Goal: Task Accomplishment & Management: Manage account settings

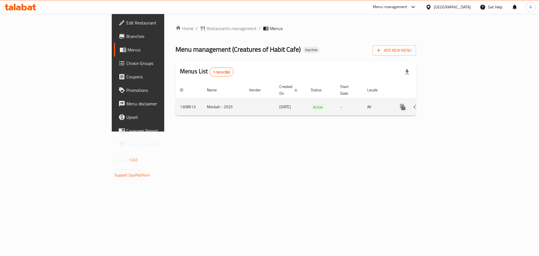
click at [446, 104] on icon "enhanced table" at bounding box center [443, 106] width 5 height 5
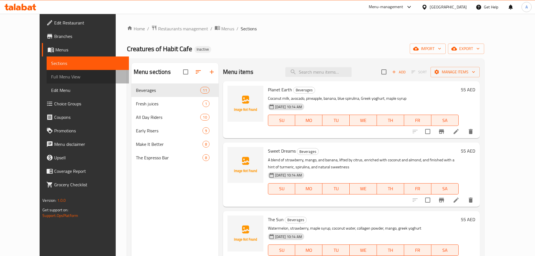
click at [54, 77] on span "Full Menu View" at bounding box center [87, 76] width 73 height 7
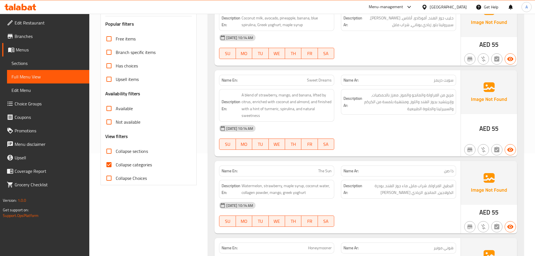
scroll to position [112, 0]
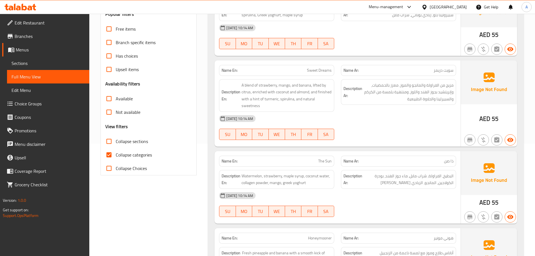
click at [118, 155] on span "Collapse categories" at bounding box center [134, 154] width 36 height 7
click at [116, 155] on input "Collapse categories" at bounding box center [108, 154] width 13 height 13
checkbox input "false"
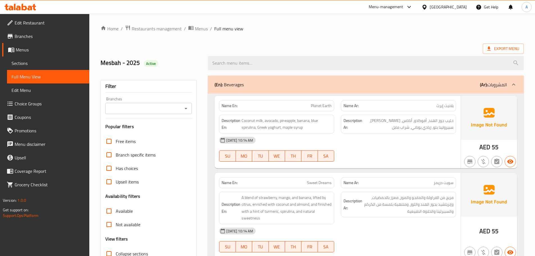
drag, startPoint x: 257, startPoint y: 84, endPoint x: 300, endPoint y: 90, distance: 43.0
click at [257, 84] on div "(En): Beverages (Ar): المشروبات" at bounding box center [360, 84] width 292 height 7
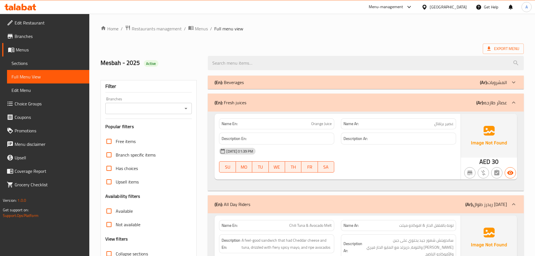
click at [280, 109] on div "(En): Fresh juices (Ar): عصائر طازجه" at bounding box center [366, 102] width 316 height 18
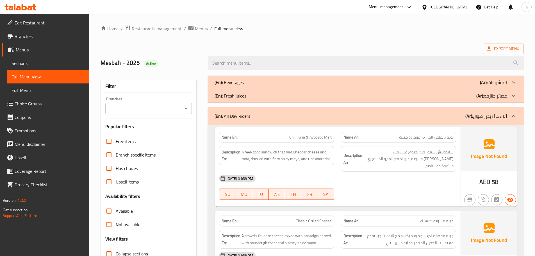
click at [172, 152] on div "Branch specific items" at bounding box center [148, 154] width 87 height 13
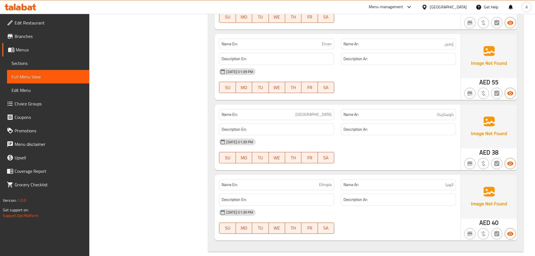
scroll to position [2980, 0]
click at [450, 181] on span "اثوبيا" at bounding box center [449, 184] width 8 height 6
click at [425, 212] on div "28-08-2025 01:39 PM SU MO TU WE TH FR SA" at bounding box center [338, 220] width 244 height 31
drag, startPoint x: 421, startPoint y: 224, endPoint x: 432, endPoint y: 158, distance: 66.2
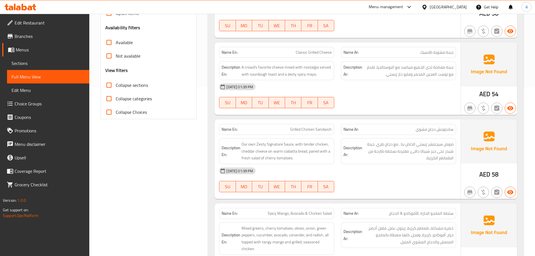
scroll to position [224, 0]
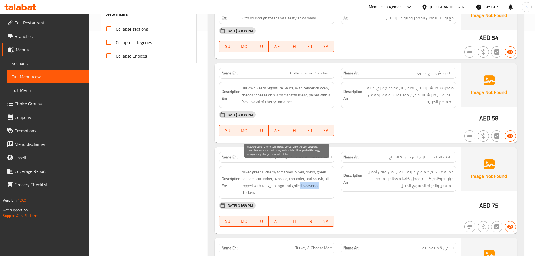
drag, startPoint x: 302, startPoint y: 176, endPoint x: 323, endPoint y: 176, distance: 20.5
click at [320, 176] on span "Mixed greens, cherry tomatoes, olives, onion, green peppers, cucumber, avocado,…" at bounding box center [286, 181] width 90 height 27
click at [335, 180] on div "Description En: Mixed greens, cherry tomatoes, olives, onion, green peppers, cu…" at bounding box center [277, 181] width 122 height 39
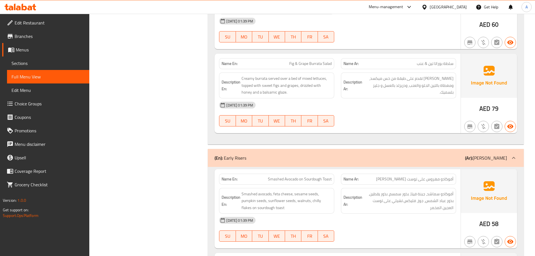
scroll to position [814, 0]
drag, startPoint x: 167, startPoint y: 114, endPoint x: 151, endPoint y: 143, distance: 33.3
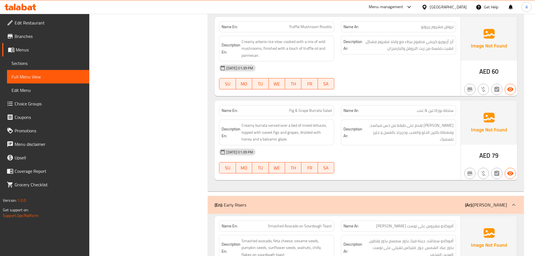
scroll to position [758, 0]
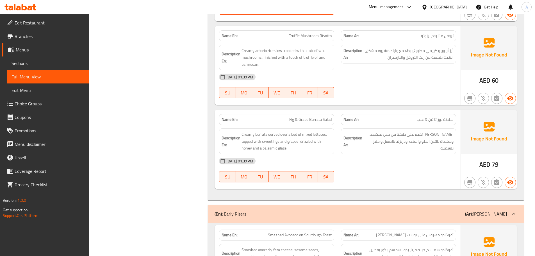
click at [366, 154] on div "28-08-2025 01:39 PM" at bounding box center [338, 160] width 244 height 13
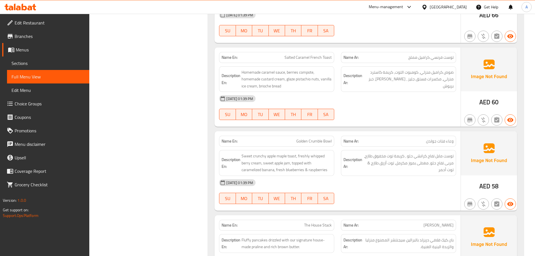
scroll to position [1403, 0]
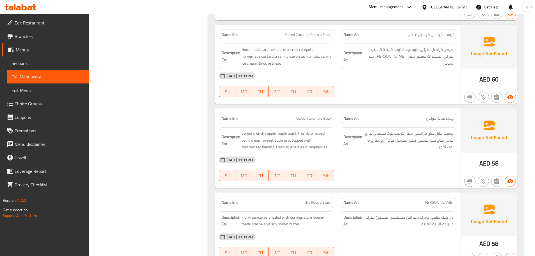
click at [318, 115] on span "Golden Crumble Bowl" at bounding box center [313, 118] width 35 height 6
copy span "Golden Crumble Bowl"
click at [320, 115] on span "Golden Crumble Bowl" at bounding box center [313, 118] width 35 height 6
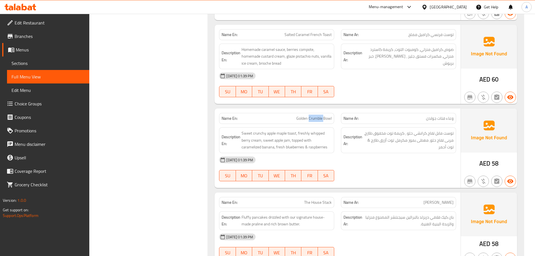
click at [320, 115] on span "Golden Crumble Bowl" at bounding box center [313, 118] width 35 height 6
click at [385, 135] on span "توست مابل تفاح كرانشي حلو ، كريمة توت مخفوق طازج، مربى تفاح حلو، مغطى بموز مكرم…" at bounding box center [408, 140] width 90 height 21
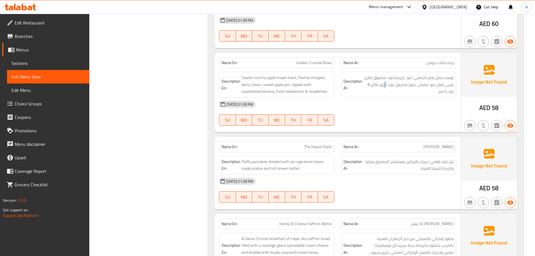
scroll to position [1459, 0]
click at [418, 177] on div "[DATE] 01:39 PM" at bounding box center [338, 180] width 244 height 13
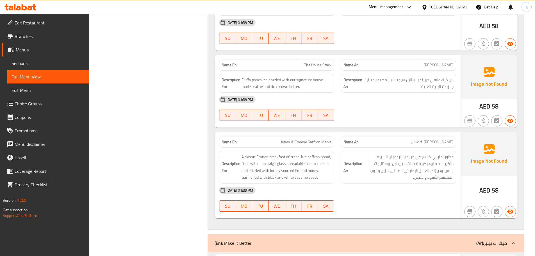
scroll to position [1543, 0]
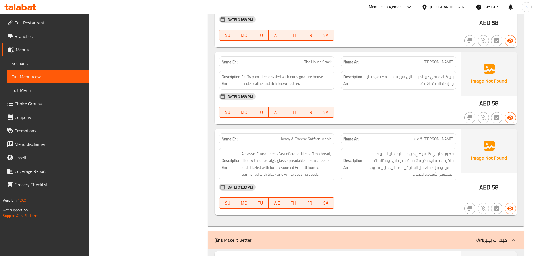
click at [304, 136] on span "Honey & Cheese Saffron Mehla" at bounding box center [305, 139] width 52 height 6
copy span "Honey & Cheese Saffron Mehla"
click at [387, 183] on div "[DATE] 01:39 PM" at bounding box center [338, 186] width 244 height 13
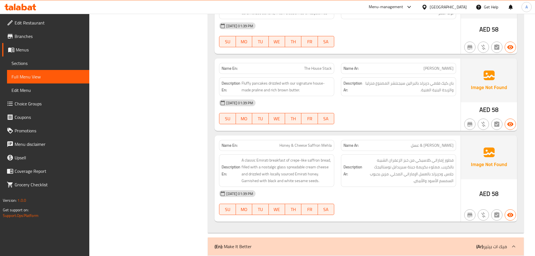
scroll to position [0, 0]
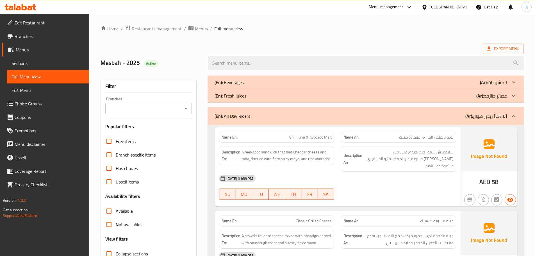
drag, startPoint x: 315, startPoint y: 32, endPoint x: 289, endPoint y: 34, distance: 26.5
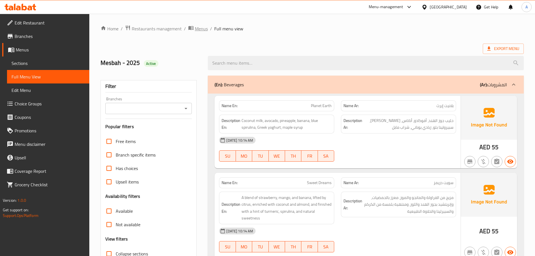
click at [195, 28] on span "Menus" at bounding box center [201, 28] width 13 height 7
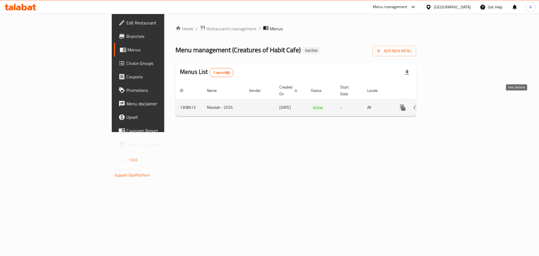
click at [446, 104] on icon "enhanced table" at bounding box center [443, 107] width 7 height 7
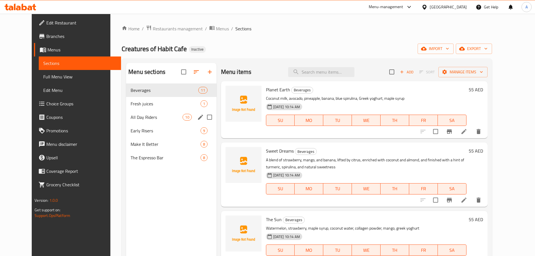
click at [136, 116] on span "All Day Riders" at bounding box center [156, 117] width 52 height 7
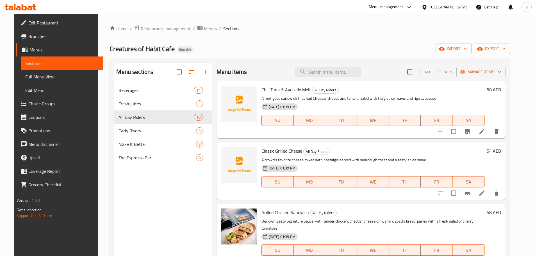
click at [432, 72] on span "Add" at bounding box center [424, 72] width 15 height 6
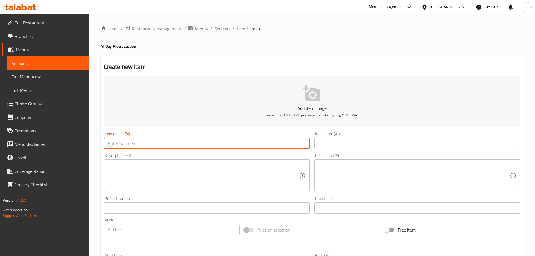
click at [208, 145] on input "text" at bounding box center [207, 142] width 206 height 11
type input "Creamy Mushroom Fettuccini"
click at [314, 146] on div "Item name (Ar)   * Item name (Ar) *" at bounding box center [417, 140] width 210 height 22
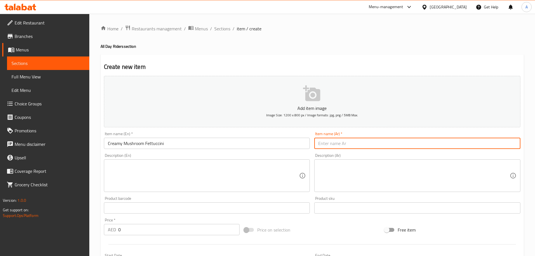
click at [343, 145] on input "text" at bounding box center [417, 142] width 206 height 11
type input "فيتوتشيني مشروم كريمي"
click at [252, 170] on textarea at bounding box center [203, 175] width 191 height 27
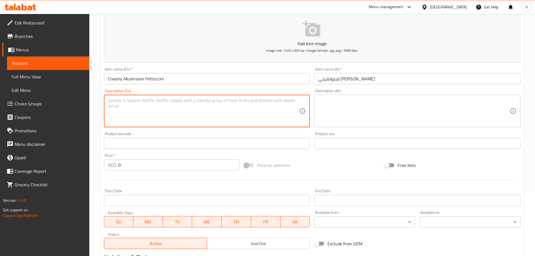
scroll to position [84, 0]
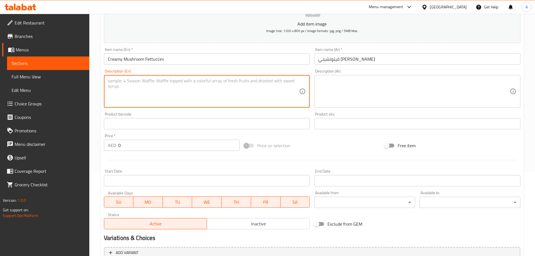
click at [142, 147] on input "0" at bounding box center [179, 144] width 122 height 11
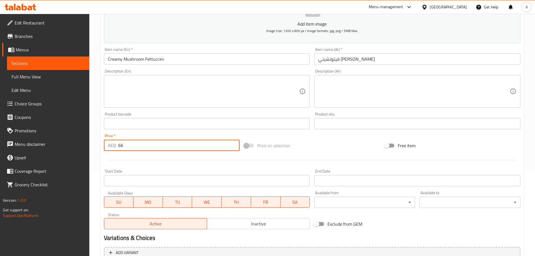
type input "66"
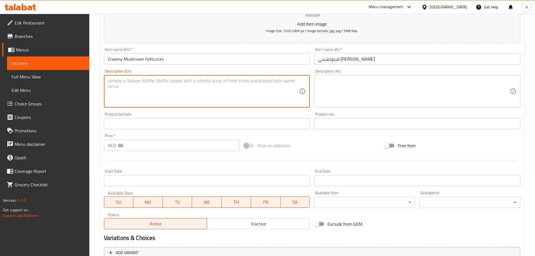
click at [145, 93] on textarea at bounding box center [203, 91] width 191 height 27
type textarea "}مشسسهؤ"
click at [161, 62] on input "Creamy Mushroom Fettuccini" at bounding box center [207, 58] width 206 height 11
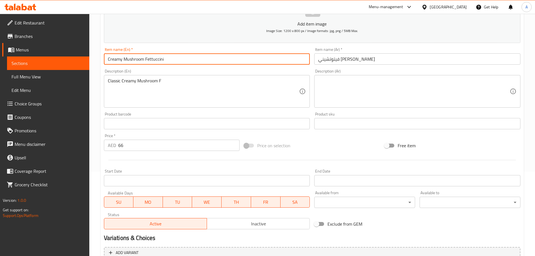
click at [161, 62] on input "Creamy Mushroom Fettuccini" at bounding box center [207, 58] width 206 height 11
drag, startPoint x: 160, startPoint y: 83, endPoint x: 155, endPoint y: 85, distance: 4.7
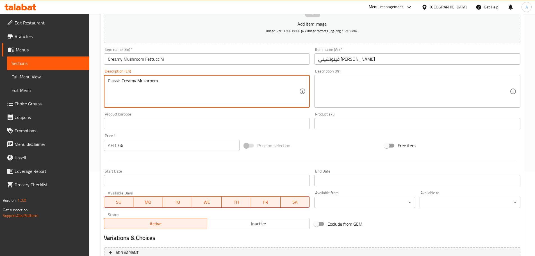
paste textarea "Fettuccini"
click at [235, 91] on textarea "Classic Creamy Mushroom Fettuccini, with Broccoli and mushroom, garnished with …" at bounding box center [203, 91] width 191 height 27
type textarea "Classic Creamy Mushroom Fettuccini, with Broccoli and mushroom, garnished with …"
click at [374, 88] on textarea at bounding box center [413, 91] width 191 height 27
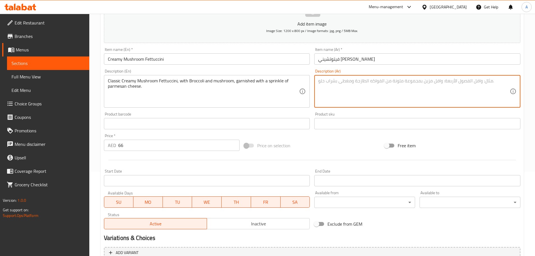
paste textarea "فيتوتشيني الفطر الكريمي الكلاسيكي، مع البروكلي والفطر، ومزين برشّة من جبن البار…"
click at [460, 80] on textarea "فيتوتشيني الفطر الكريمي الكلاسيكي، مع البروكلي والفطر، ومزين برشّة من جبن البار…" at bounding box center [413, 91] width 191 height 27
click at [432, 81] on textarea "فيتوتشيني الفطر الكريمي الكلاسيكي، مع البروكلي والفطر، ومزين برشّة من جبن البار…" at bounding box center [413, 91] width 191 height 27
click at [446, 80] on textarea "فيتوتشيني الفطر الكريمي كلاسيكي، مع البروكلي والفطر، ومزين برشّة من جبن البارمي…" at bounding box center [413, 91] width 191 height 27
click at [454, 77] on div "فيتوتشيني الفطر كريمي كلاسيكي، مع البروكلي والفطر، ومزين برشّة من جبن البارميزا…" at bounding box center [417, 91] width 206 height 33
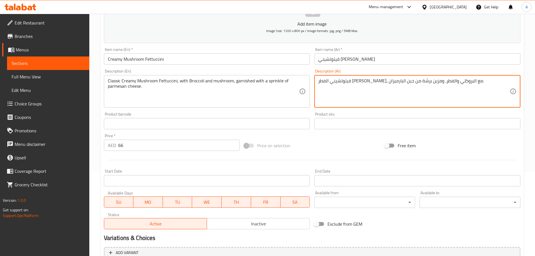
click at [455, 81] on textarea "فيتوتشيني الفطر كريمي كلاسيكي، مع البروكلي والفطر، ومزين برشّة من جبن البارميزا…" at bounding box center [413, 91] width 191 height 27
click at [403, 80] on textarea "فيتوتشيني فطر كريمي كلاسيكي، مع البروكلي والفطر، ومزين برشّة من جبن البارميزان." at bounding box center [413, 91] width 191 height 27
click at [384, 79] on textarea "فيتوتشيني فطر كريمي كلاسيكي، مع بروكلي والفطر، ومزين برشّة من جبن البارميزان." at bounding box center [413, 91] width 191 height 27
click at [383, 81] on textarea "فيتوتشيني فطر كريمي كلاسيكي، مع بروكلي ولفطر، ومزين برشّة من جبن البارميزان." at bounding box center [413, 91] width 191 height 27
click at [333, 82] on textarea "فيتوتشيني فطر كريمي كلاسيكي، مع بروكلي وفطر، ومزين برشّة من جبن البارميزان." at bounding box center [413, 91] width 191 height 27
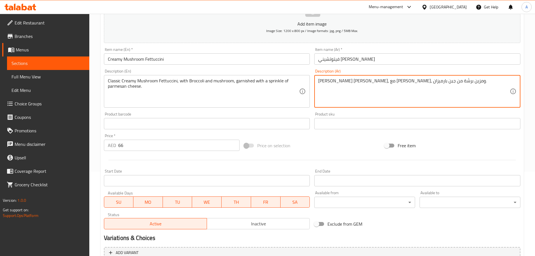
type textarea "فيتوتشيني فطر كريمي كلاسيكي، مع بروكلي وفطر، ومزين برشّة من جبن بارميزان."
click at [414, 57] on input "فيتوتشيني مشروم كريمي" at bounding box center [417, 58] width 206 height 11
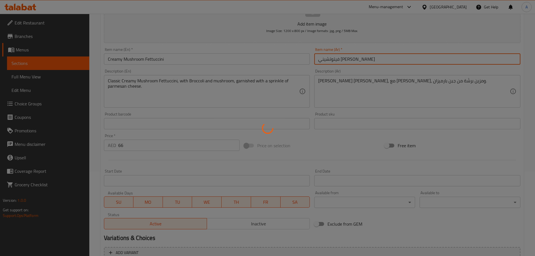
type input "0"
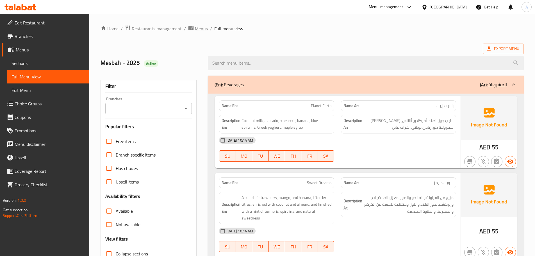
click at [205, 29] on span "Menus" at bounding box center [201, 28] width 13 height 7
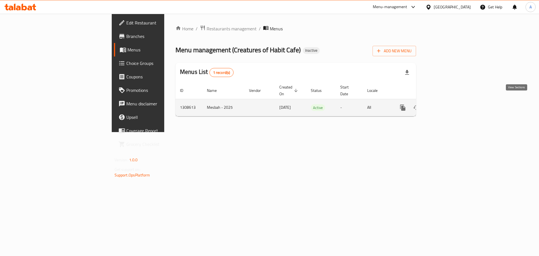
click at [446, 105] on icon "enhanced table" at bounding box center [443, 107] width 5 height 5
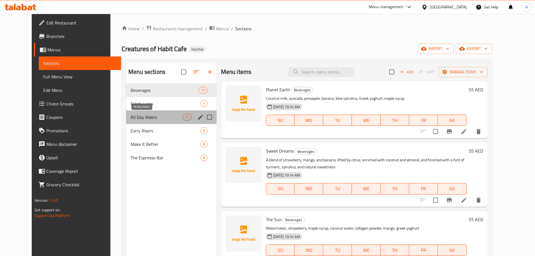
click at [134, 116] on span "All Day Riders" at bounding box center [156, 117] width 52 height 7
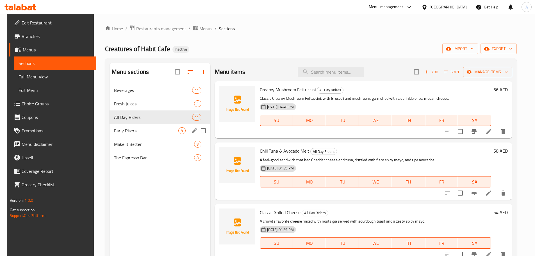
click at [132, 130] on span "Early Risers" at bounding box center [146, 130] width 64 height 7
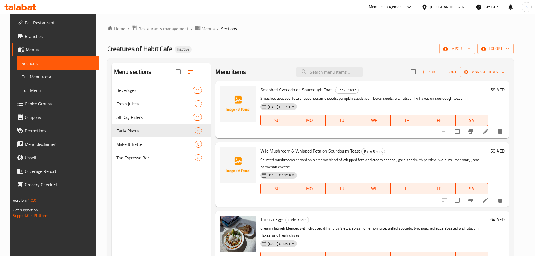
click at [349, 143] on div "Wild Mushroom & Whipped Feta on Sourdough Toast Early Risers Sauteed mushrooms …" at bounding box center [361, 174] width 293 height 64
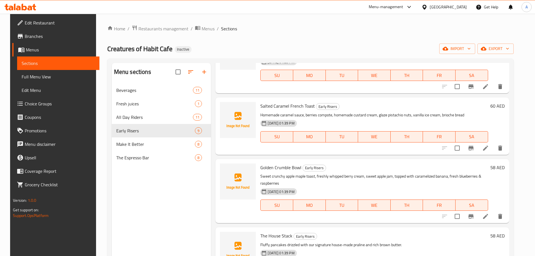
scroll to position [351, 0]
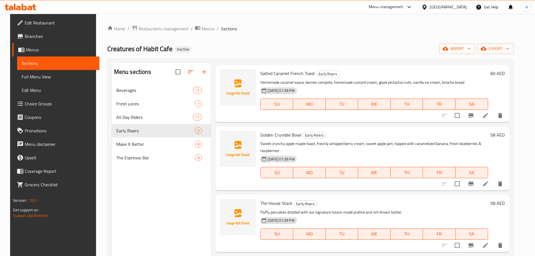
click at [488, 184] on icon at bounding box center [485, 183] width 7 height 7
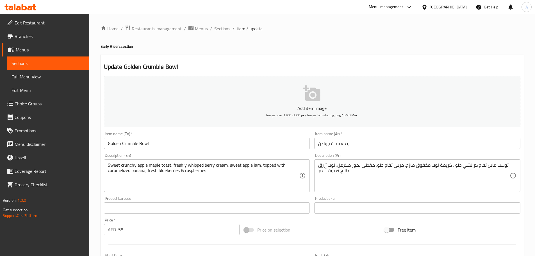
click at [333, 145] on input "وعاء فتات جولدن" at bounding box center [417, 142] width 206 height 11
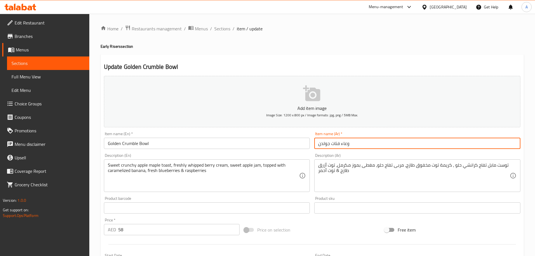
drag, startPoint x: 340, startPoint y: 145, endPoint x: 308, endPoint y: 146, distance: 31.7
click at [308, 146] on div "Add item image Image Size: 1200 x 800 px / Image formats: jpg, png / 5MB Max. I…" at bounding box center [312, 195] width 421 height 242
click at [334, 143] on input "وعاء فتات جولدن" at bounding box center [417, 142] width 206 height 11
click at [336, 143] on input "وعاء فتات جولدن" at bounding box center [417, 142] width 206 height 11
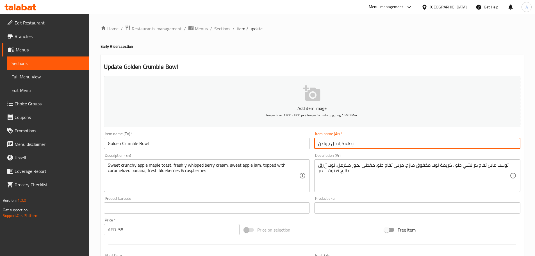
type input "وعاء كرامبل جولدن"
click at [221, 28] on span "Sections" at bounding box center [222, 28] width 16 height 7
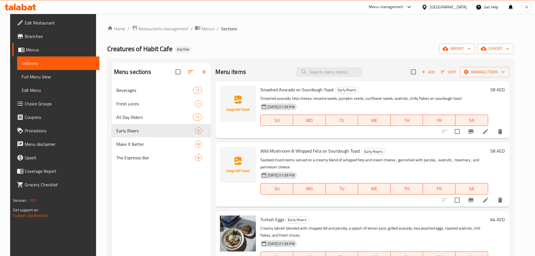
click at [365, 156] on p "Sauteed mushrooms served on a creamy blend of whipped feta and cream cheese , g…" at bounding box center [373, 163] width 227 height 14
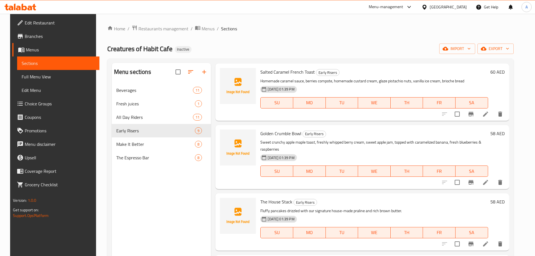
scroll to position [79, 0]
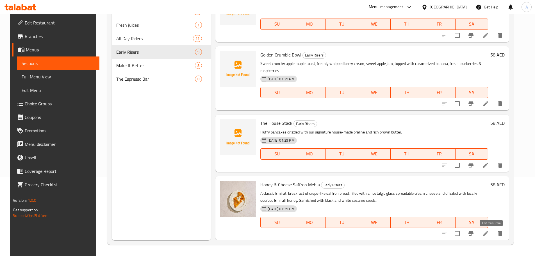
click at [489, 231] on icon at bounding box center [485, 233] width 7 height 7
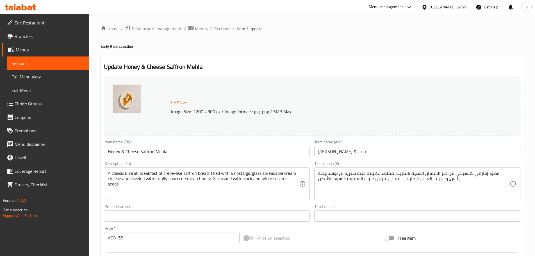
click at [363, 150] on input "مهلا جبن زعفران & عسل" at bounding box center [417, 151] width 206 height 11
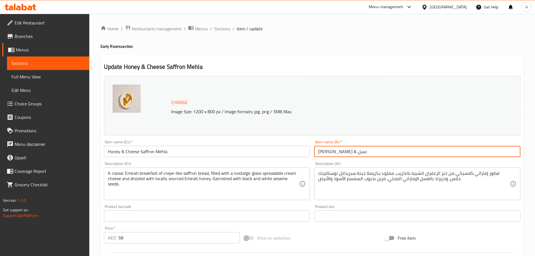
click at [363, 150] on input "مهلا جبن زعفران & عسل" at bounding box center [417, 151] width 206 height 11
click at [359, 150] on input "مهلا جبن زعفران & عسل" at bounding box center [417, 151] width 206 height 11
click at [339, 153] on input "ميهلا جبن زعفران & عسل" at bounding box center [417, 151] width 206 height 11
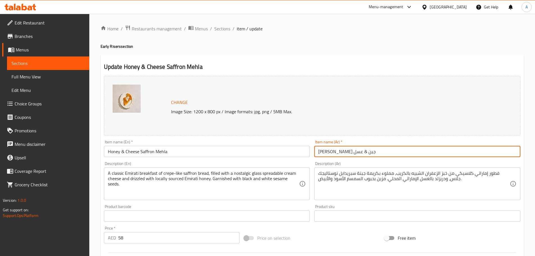
click at [339, 151] on input "ميهلا جبن & عسل" at bounding box center [417, 151] width 206 height 11
paste input "عفران"
type input "ميهلا زعفران جبن & عسل"
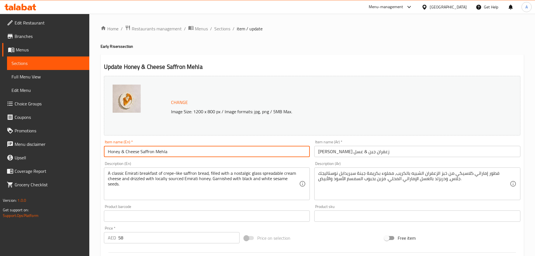
click at [266, 148] on input "Honey & Cheese Saffron Mehla" at bounding box center [207, 151] width 206 height 11
click at [219, 26] on span "Sections" at bounding box center [222, 28] width 16 height 7
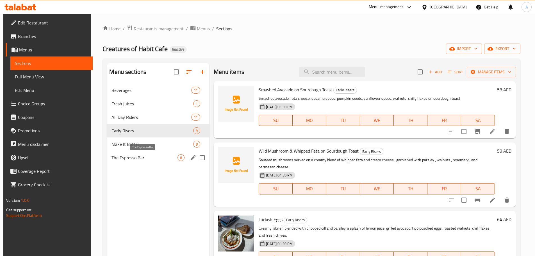
click at [142, 159] on span "The Espresso Bar" at bounding box center [144, 157] width 66 height 7
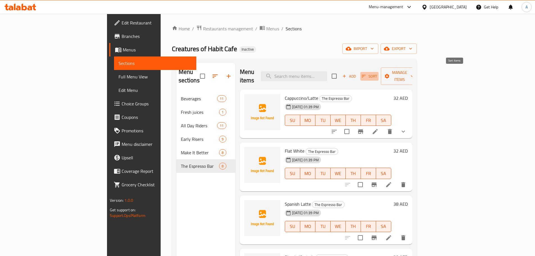
click at [377, 74] on span "Sort" at bounding box center [368, 76] width 15 height 6
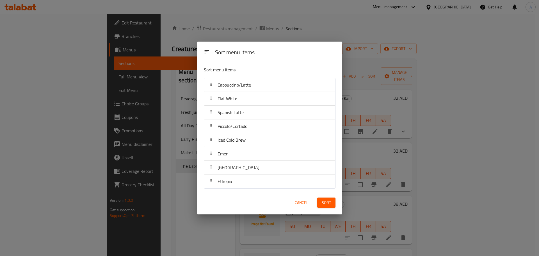
drag, startPoint x: 296, startPoint y: 203, endPoint x: 385, endPoint y: 118, distance: 123.2
click at [296, 202] on span "Cancel" at bounding box center [301, 202] width 13 height 7
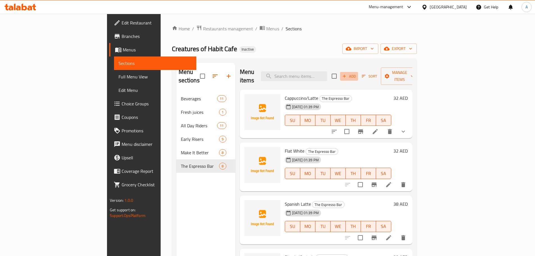
click at [356, 73] on span "Add" at bounding box center [348, 76] width 15 height 6
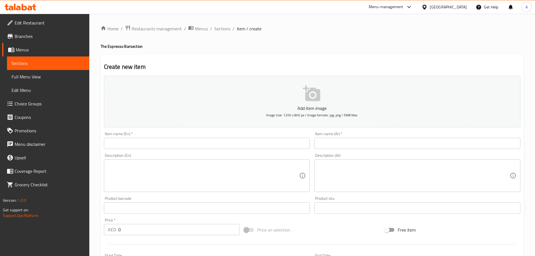
click at [138, 144] on input "text" at bounding box center [207, 142] width 206 height 11
paste input "Latte"
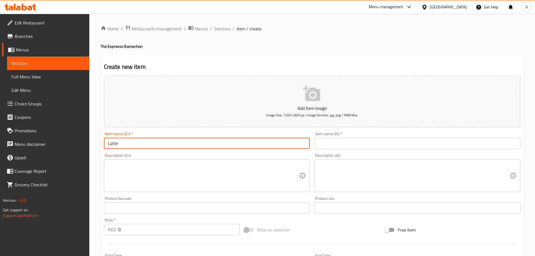
type input "Latte"
click at [334, 143] on input "text" at bounding box center [417, 142] width 206 height 11
paste input "/لاتيه"
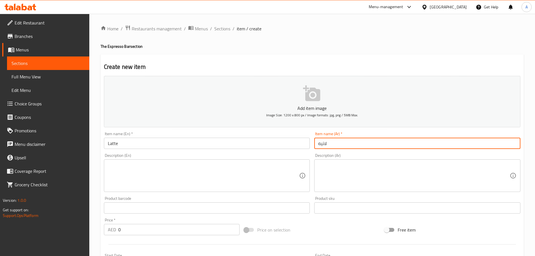
type input "لاتيه"
click at [126, 234] on input "0" at bounding box center [179, 229] width 122 height 11
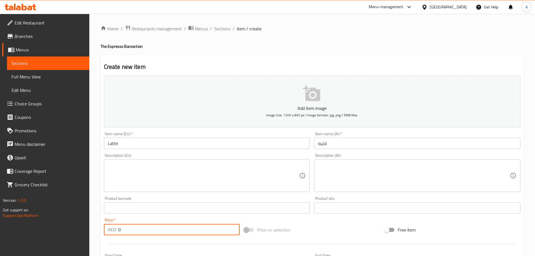
click at [129, 228] on input "0" at bounding box center [179, 229] width 122 height 11
paste input "32"
type input "32"
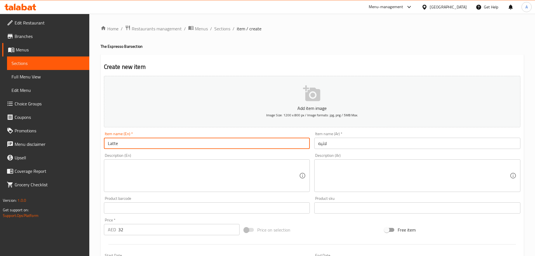
click at [152, 146] on input "Latte" at bounding box center [207, 142] width 206 height 11
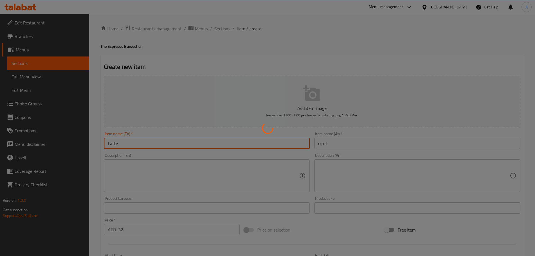
type input "0"
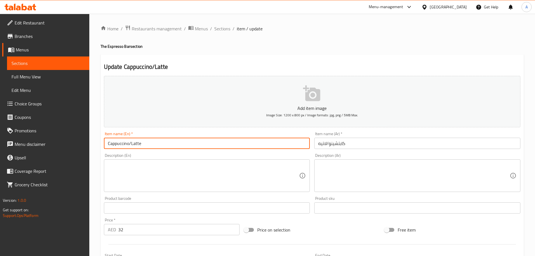
click at [136, 144] on input "Cappuccino/Latte" at bounding box center [207, 142] width 206 height 11
click at [164, 139] on input "Cappuccino/" at bounding box center [207, 142] width 206 height 11
type input "Cappuccino"
click at [319, 141] on input "كابتشينو/لاتيه" at bounding box center [417, 142] width 206 height 11
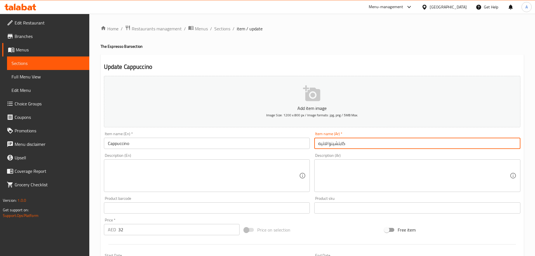
drag, startPoint x: 319, startPoint y: 141, endPoint x: 311, endPoint y: 145, distance: 9.4
click at [319, 141] on input "كابتشينو/لاتيه" at bounding box center [417, 142] width 206 height 11
type input "كابتشينو"
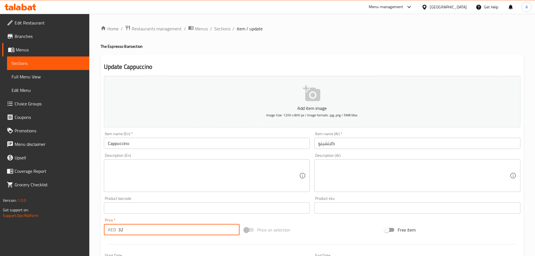
drag, startPoint x: 133, startPoint y: 229, endPoint x: 109, endPoint y: 224, distance: 24.5
click at [109, 226] on div "AED 32 Price *" at bounding box center [172, 229] width 136 height 11
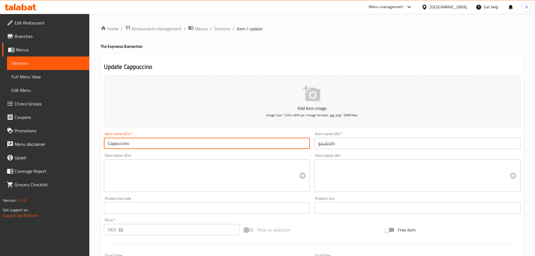
click at [156, 143] on input "Cappuccino" at bounding box center [207, 142] width 206 height 11
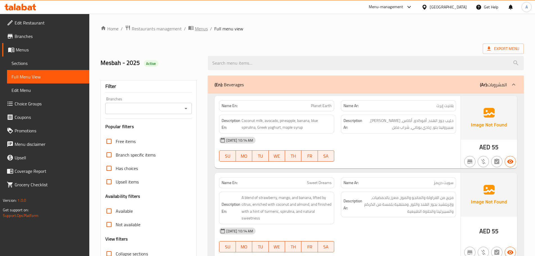
click at [202, 30] on span "Menus" at bounding box center [201, 28] width 13 height 7
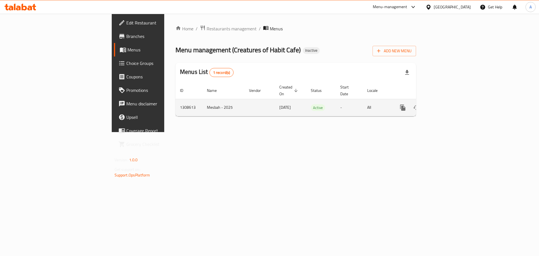
click at [446, 104] on icon "enhanced table" at bounding box center [443, 107] width 7 height 7
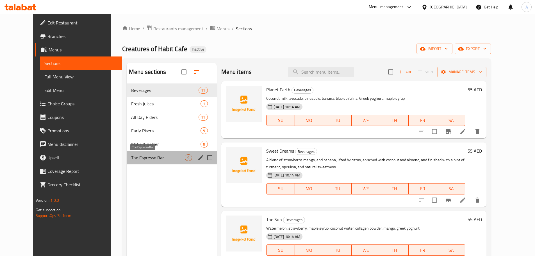
click at [135, 158] on span "The Espresso Bar" at bounding box center [158, 157] width 54 height 7
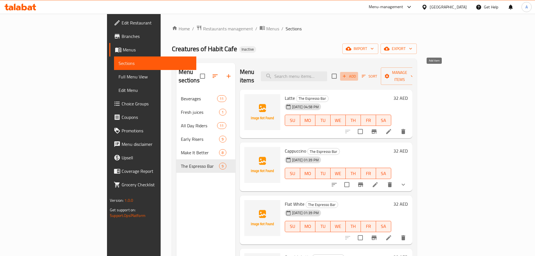
click at [356, 74] on span "Add" at bounding box center [348, 76] width 15 height 6
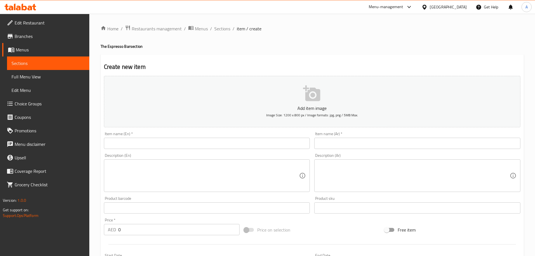
click at [127, 145] on input "text" at bounding box center [207, 142] width 206 height 11
paste input "Cortado"
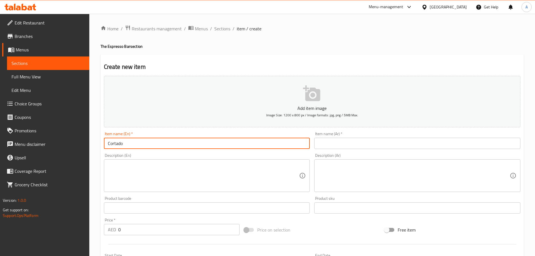
type input "Cortado"
click at [336, 146] on input "text" at bounding box center [417, 142] width 206 height 11
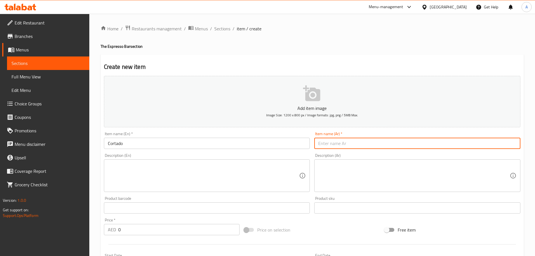
paste input "كورتادو"
type input "كورتادو"
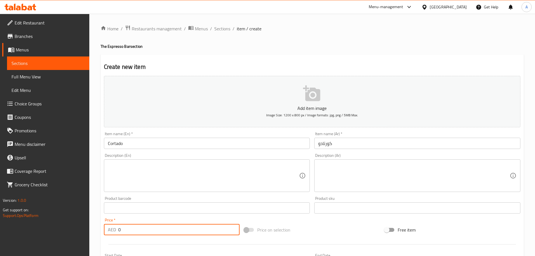
click at [127, 230] on input "0" at bounding box center [179, 229] width 122 height 11
type input "28"
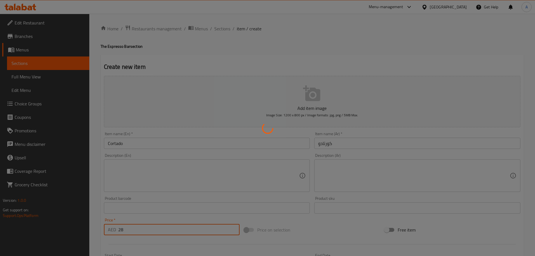
type input "0"
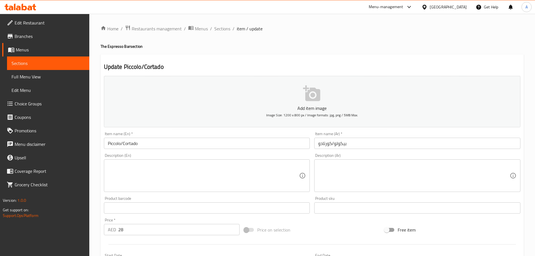
click at [132, 144] on input "Piccolo/Cortado" at bounding box center [207, 142] width 206 height 11
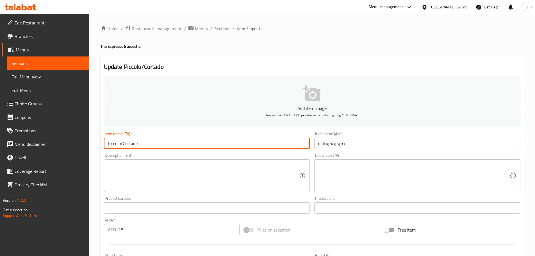
click at [132, 144] on input "Piccolo/Cortado" at bounding box center [207, 142] width 206 height 11
type input "Piccolo/"
click at [320, 141] on input "بيكولو/كورتادو" at bounding box center [417, 142] width 206 height 11
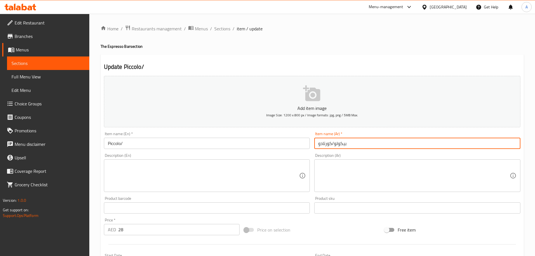
click at [320, 141] on input "بيكولو/كورتادو" at bounding box center [417, 142] width 206 height 11
type input "بيكولو/"
click at [208, 145] on input "Piccolo/" at bounding box center [207, 142] width 206 height 11
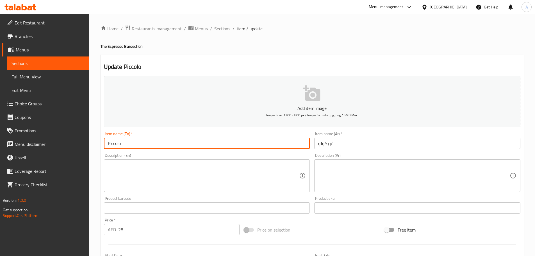
type input "Piccolo"
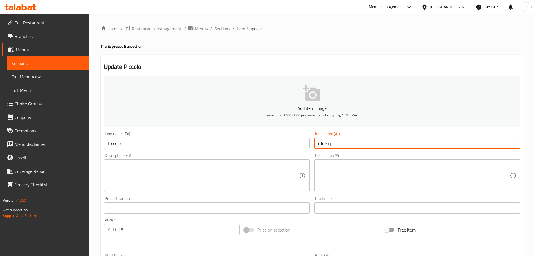
type input "بيكولو"
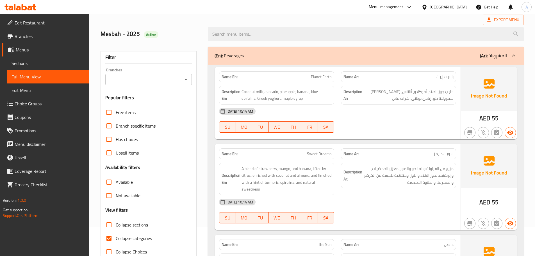
scroll to position [140, 0]
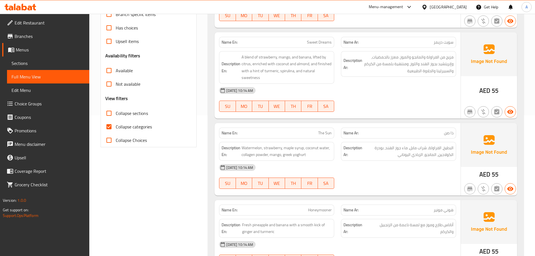
click at [128, 126] on span "Collapse categories" at bounding box center [134, 126] width 36 height 7
click at [116, 126] on input "Collapse categories" at bounding box center [108, 126] width 13 height 13
checkbox input "false"
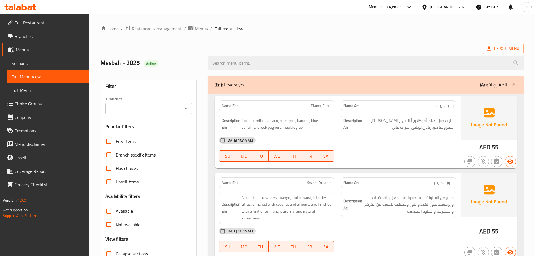
click at [354, 86] on div "(En): Beverages (Ar): المشروبات" at bounding box center [360, 84] width 292 height 7
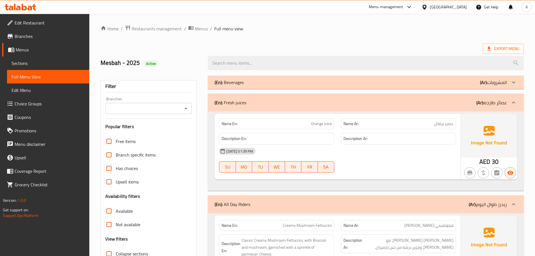
click at [347, 108] on div "(En): Fresh juices (Ar): عصائر طازجه" at bounding box center [366, 102] width 316 height 18
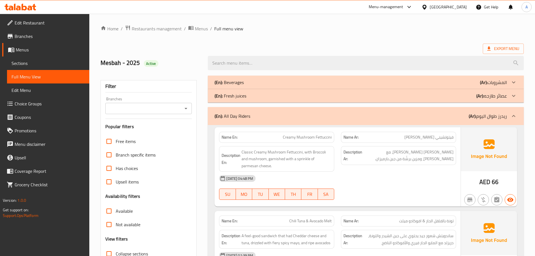
click at [498, 46] on span "Export Menu" at bounding box center [503, 48] width 32 height 7
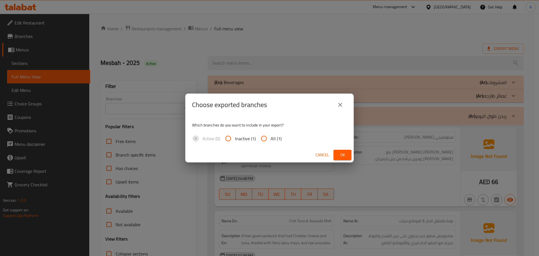
click at [273, 135] on span "All (1)" at bounding box center [276, 138] width 11 height 7
click at [271, 135] on input "All (1)" at bounding box center [263, 138] width 13 height 13
radio input "true"
click at [342, 156] on span "Ok" at bounding box center [342, 154] width 9 height 7
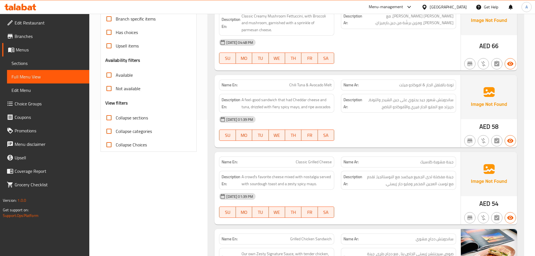
scroll to position [140, 0]
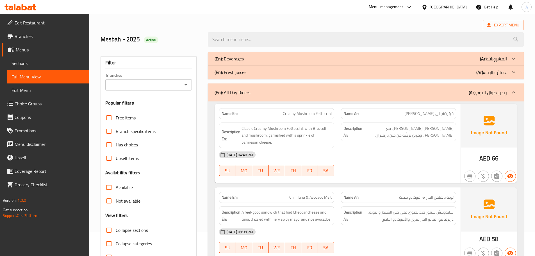
scroll to position [0, 0]
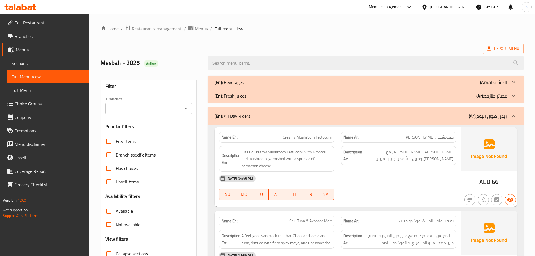
click at [314, 91] on div "(En): Fresh juices (Ar): عصائر طازجه" at bounding box center [366, 95] width 316 height 13
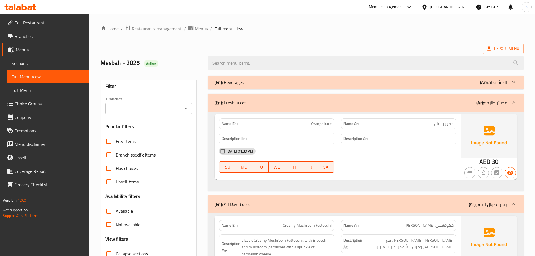
click at [314, 77] on div "(En): Beverages (Ar): المشروبات" at bounding box center [366, 81] width 316 height 13
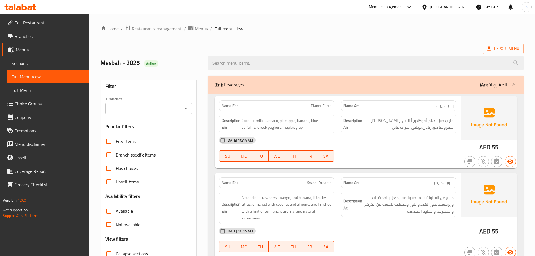
drag, startPoint x: 45, startPoint y: 59, endPoint x: 49, endPoint y: 64, distance: 5.7
click at [45, 59] on link "Sections" at bounding box center [48, 62] width 82 height 13
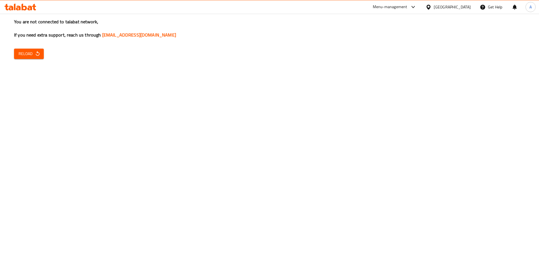
click at [29, 52] on span "Reload" at bounding box center [29, 53] width 21 height 7
click at [30, 50] on button "Reload" at bounding box center [29, 54] width 30 height 10
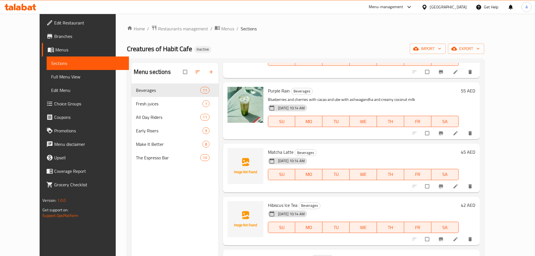
scroll to position [393, 0]
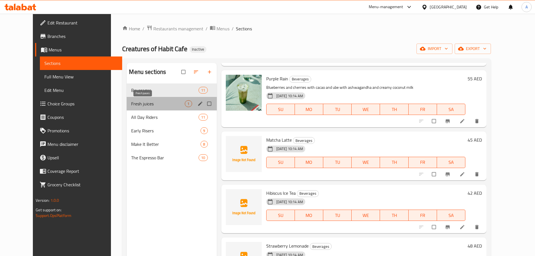
click at [133, 102] on span "Fresh juices" at bounding box center [158, 103] width 54 height 7
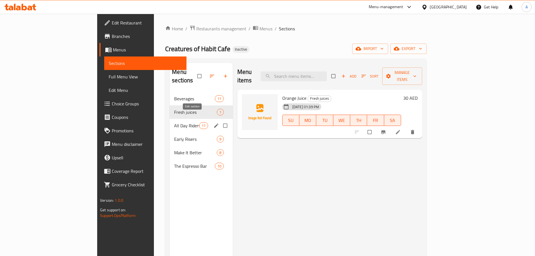
click at [174, 122] on span "All Day Riders" at bounding box center [186, 125] width 25 height 7
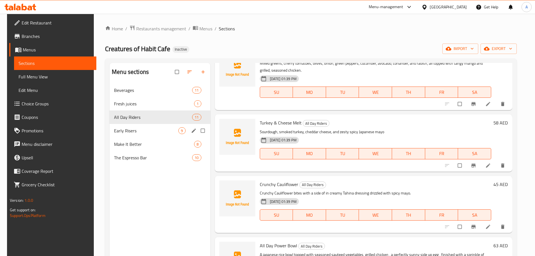
scroll to position [281, 0]
click at [116, 125] on div "Early Risers 9" at bounding box center [159, 130] width 100 height 13
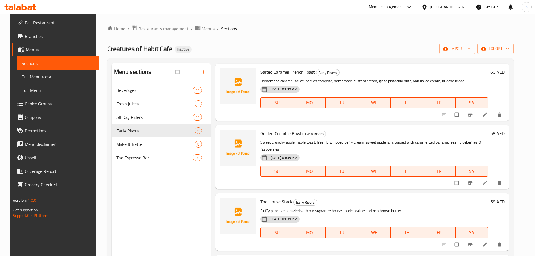
scroll to position [79, 0]
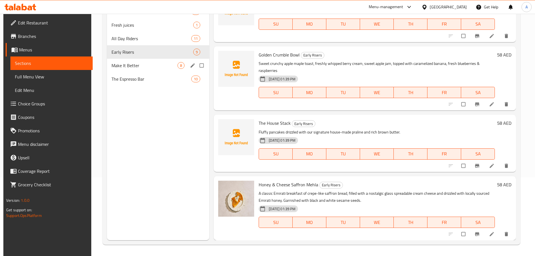
click at [127, 70] on div "Make It Better 8" at bounding box center [158, 65] width 102 height 13
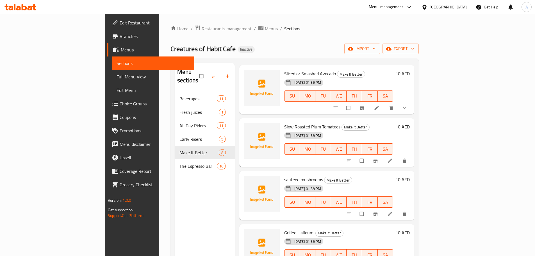
scroll to position [140, 0]
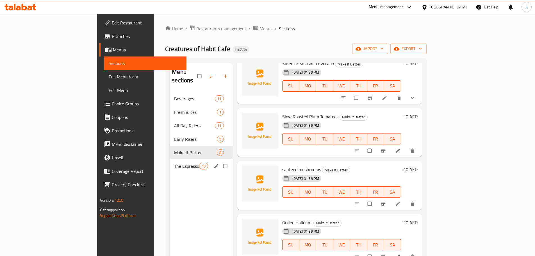
click at [169, 159] on div "The Espresso Bar 10" at bounding box center [200, 165] width 63 height 13
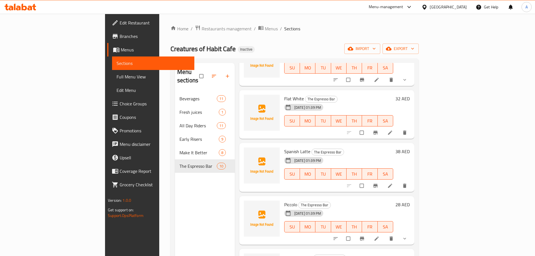
scroll to position [168, 0]
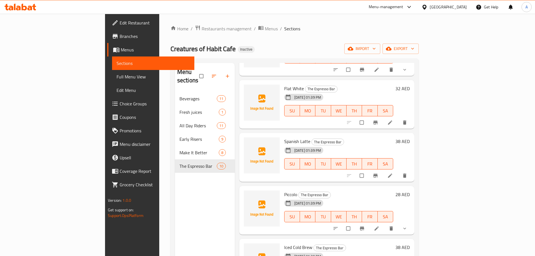
click at [116, 74] on span "Full Menu View" at bounding box center [152, 76] width 73 height 7
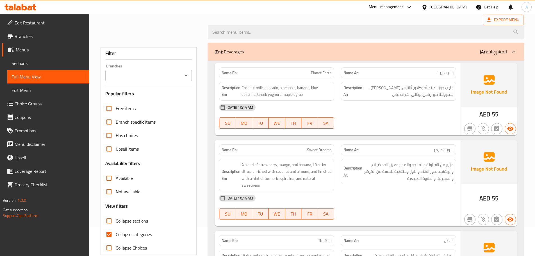
scroll to position [56, 0]
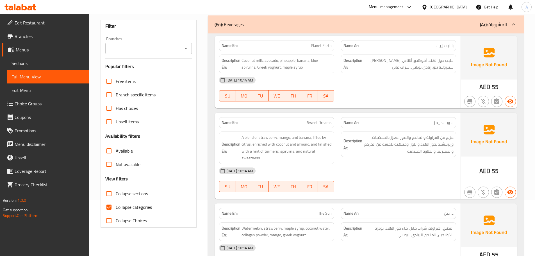
click at [111, 209] on input "Collapse categories" at bounding box center [108, 206] width 13 height 13
checkbox input "false"
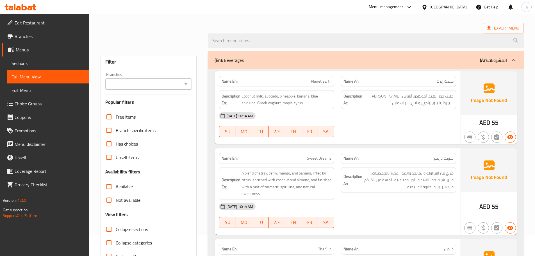
scroll to position [0, 0]
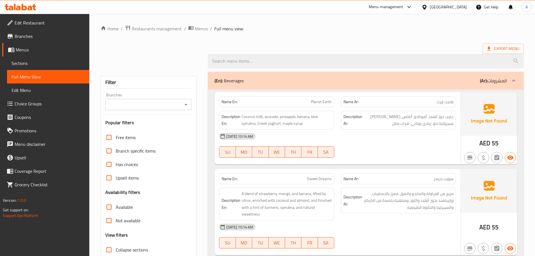
click at [374, 76] on div "(En): Beverages (Ar): المشروبات" at bounding box center [366, 81] width 316 height 18
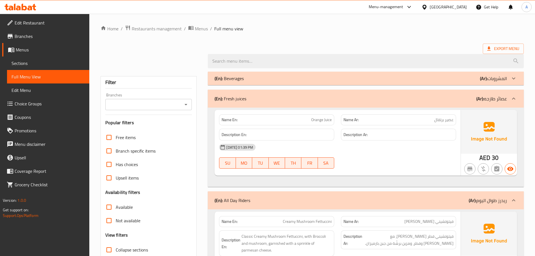
click at [318, 97] on div "(En): Fresh juices (Ar): عصائر طازجه" at bounding box center [360, 98] width 292 height 7
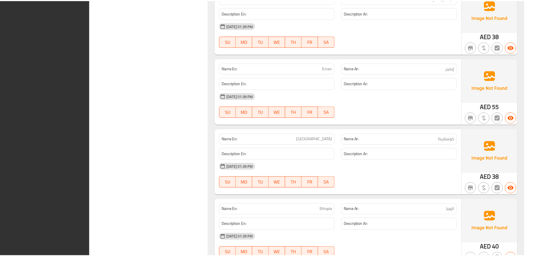
scroll to position [3219, 0]
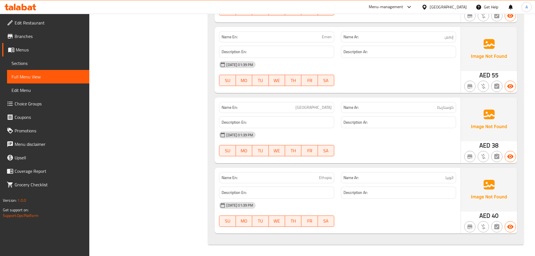
drag, startPoint x: 403, startPoint y: 188, endPoint x: 406, endPoint y: 178, distance: 11.0
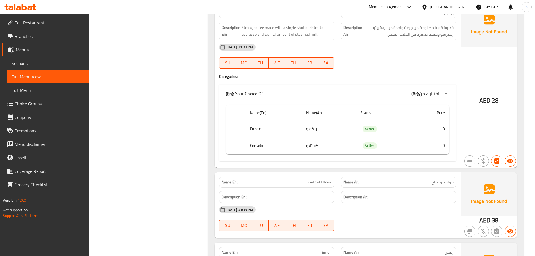
scroll to position [0, 0]
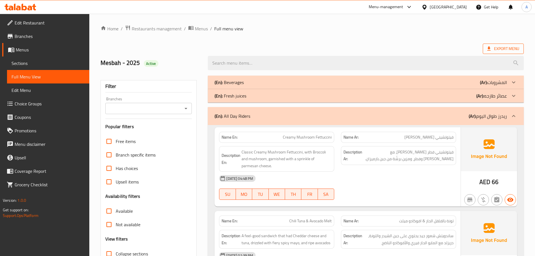
click at [501, 49] on span "Export Menu" at bounding box center [503, 48] width 32 height 7
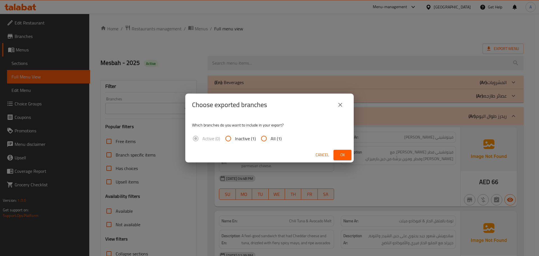
click at [264, 136] on input "All (1)" at bounding box center [263, 138] width 13 height 13
radio input "true"
click at [327, 150] on button "Cancel" at bounding box center [322, 155] width 18 height 10
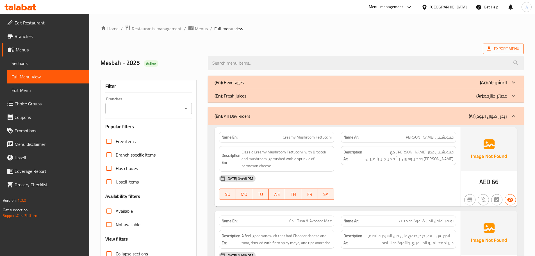
click at [501, 45] on span "Export Menu" at bounding box center [503, 48] width 32 height 7
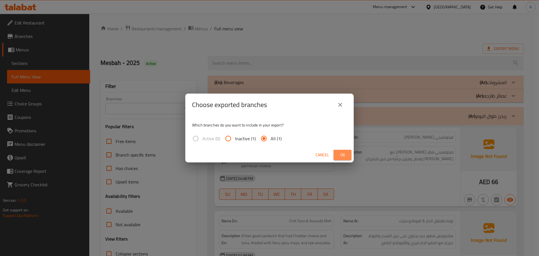
click at [339, 153] on span "Ok" at bounding box center [342, 154] width 9 height 7
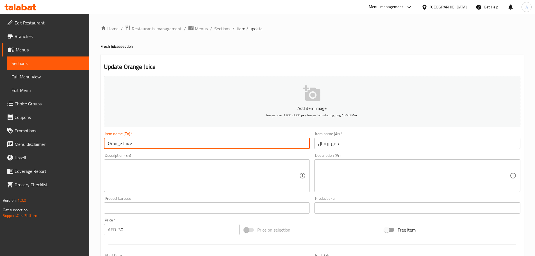
click at [153, 142] on input "Orange Juice" at bounding box center [207, 142] width 206 height 11
click at [153, 183] on textarea at bounding box center [203, 175] width 191 height 27
paste textarea "Fresh orange, sugar and water"
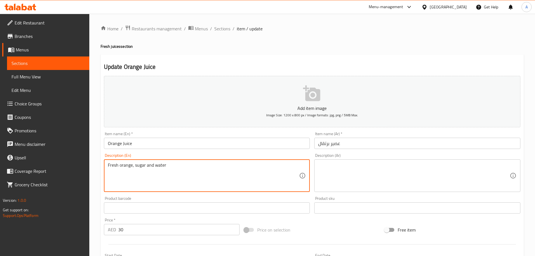
type textarea "Fresh orange, sugar and water"
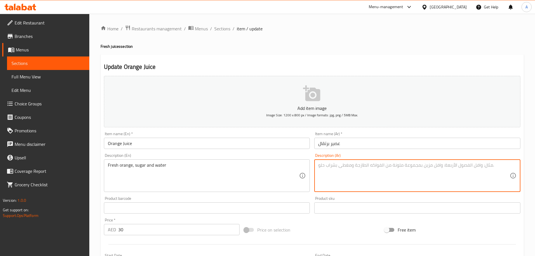
click at [368, 182] on textarea at bounding box center [413, 175] width 191 height 27
paste textarea "برتقال طازج، سكر ومياه"
type textarea "برتقال طازج، سكر ومياه"
click at [265, 148] on input "Orange Juice" at bounding box center [207, 142] width 206 height 11
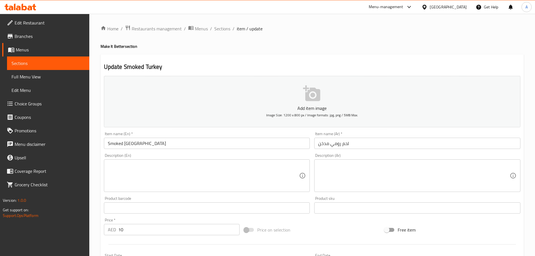
click at [145, 143] on input "Smoked [GEOGRAPHIC_DATA]" at bounding box center [207, 142] width 206 height 11
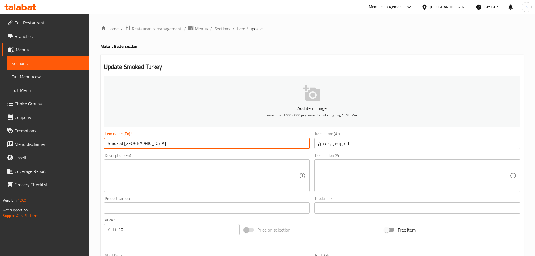
click at [145, 143] on input "Smoked [GEOGRAPHIC_DATA]" at bounding box center [207, 142] width 206 height 11
click at [200, 175] on textarea at bounding box center [203, 175] width 191 height 27
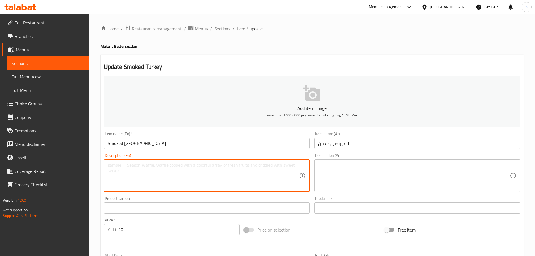
paste textarea "Smoked turkey slices."
type textarea "Smoked turkey slices."
click at [366, 177] on textarea at bounding box center [413, 175] width 191 height 27
paste textarea "شرائح الديك الرومي المدخن."
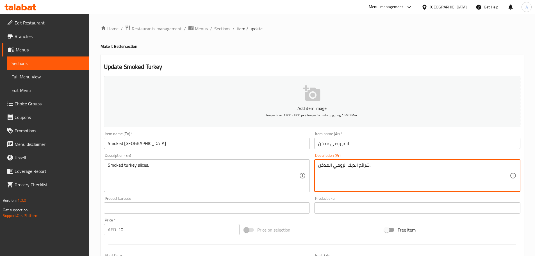
type textarea "شرائح الديك الرومي المدخن."
click at [240, 145] on input "Smoked [GEOGRAPHIC_DATA]" at bounding box center [207, 142] width 206 height 11
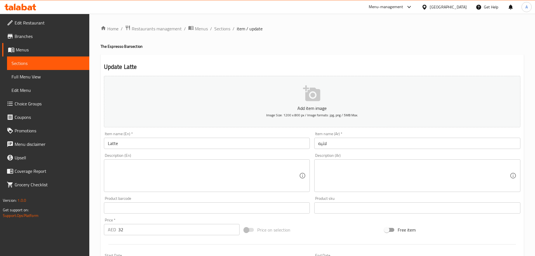
click at [131, 147] on input "Latte" at bounding box center [207, 142] width 206 height 11
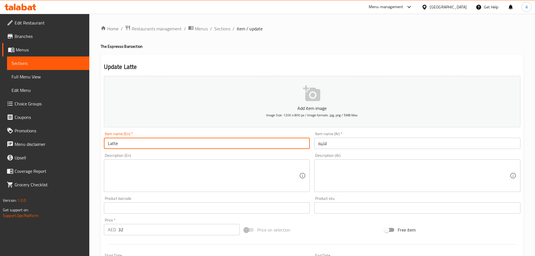
click at [131, 147] on input "Latte" at bounding box center [207, 142] width 206 height 11
click at [169, 175] on textarea at bounding box center [203, 175] width 191 height 27
paste textarea "Espresso, Steamed milk, Milk foam"
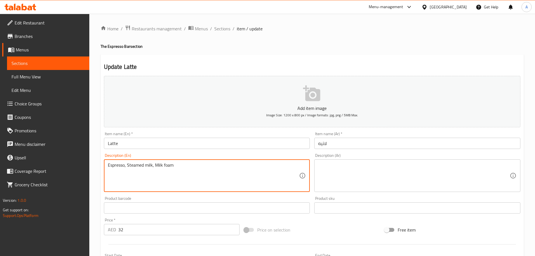
type textarea "Espresso, Steamed milk, Milk foam"
click at [344, 171] on textarea at bounding box center [413, 175] width 191 height 27
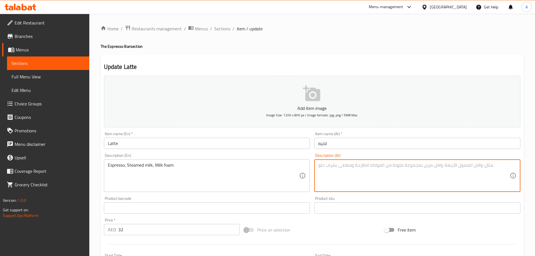
paste textarea "إسبريسو, حليب مبخر, رغوة الحليب"
type textarea "إسبريسو, حليب مبخر, رغوة الحليب"
click at [278, 145] on input "Latte" at bounding box center [207, 142] width 206 height 11
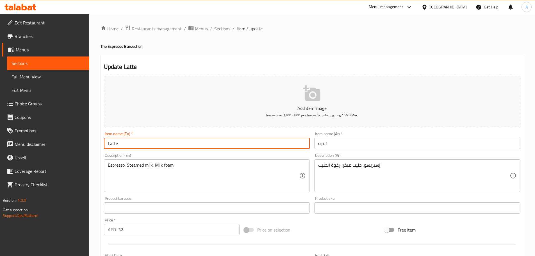
click at [136, 141] on input "Cortado" at bounding box center [207, 142] width 206 height 11
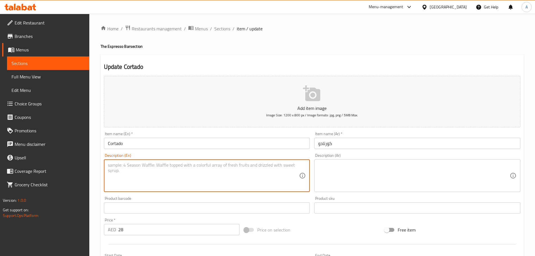
click at [178, 170] on textarea at bounding box center [203, 175] width 191 height 27
paste textarea "Rich coffee and creamy milk, freshly brewed espresso and steamed milk with foam"
type textarea "Rich coffee and creamy milk, freshly brewed espresso and steamed milk with foam"
click at [366, 183] on textarea at bounding box center [413, 175] width 191 height 27
paste textarea "قهوة غنية وحليب كريمي ، إسبرسو طازج وحليب على البخار مع رغوة"
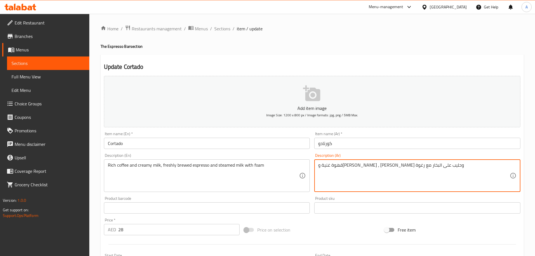
type textarea "قهوة غنية وحليب كريمي ، إسبرسو طازج وحليب على البخار مع رغوة"
click at [271, 145] on input "Cortado" at bounding box center [207, 142] width 206 height 11
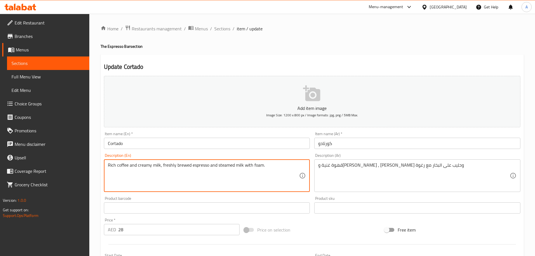
type textarea "Rich coffee and creamy milk, freshly brewed espresso and steamed milk with foam."
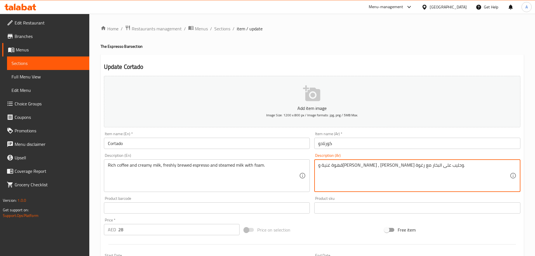
type textarea "قهوة غنية وحليب كريمي ، إسبرسو طازج وحليب على البخار مع رغوة."
click at [274, 144] on input "Cortado" at bounding box center [207, 142] width 206 height 11
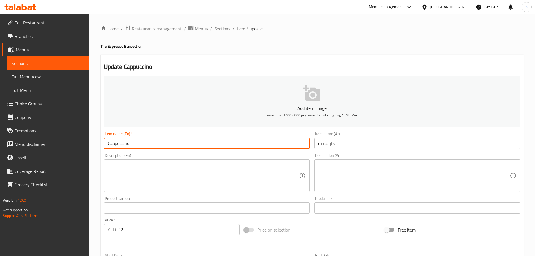
click at [124, 143] on input "Cappuccino" at bounding box center [207, 142] width 206 height 11
drag, startPoint x: 124, startPoint y: 143, endPoint x: 134, endPoint y: 143, distance: 10.7
click at [125, 143] on input "Cappuccino" at bounding box center [207, 142] width 206 height 11
click at [179, 180] on textarea at bounding box center [203, 175] width 191 height 27
paste textarea "Espresso, Steamed milk and Foamed milk"
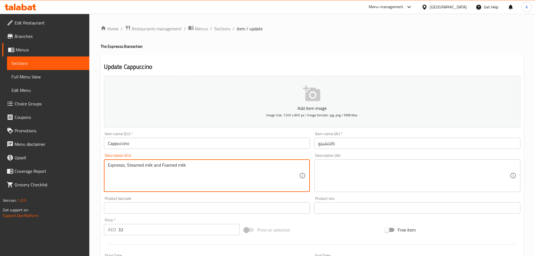
type textarea "Espresso, Steamed milk and Foamed milk"
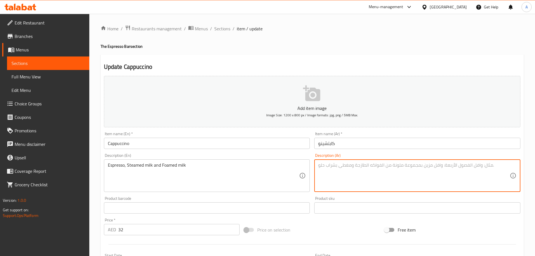
click at [376, 169] on textarea at bounding box center [413, 175] width 191 height 27
paste textarea "إسبريسو، حليب على البخار وحليب رغوي"
click at [404, 167] on textarea "إسبريسو، حليب على البخار وحليب رغوي" at bounding box center [413, 175] width 191 height 27
type textarea "إسبريسو، حليب على البخار وحليب رغوي."
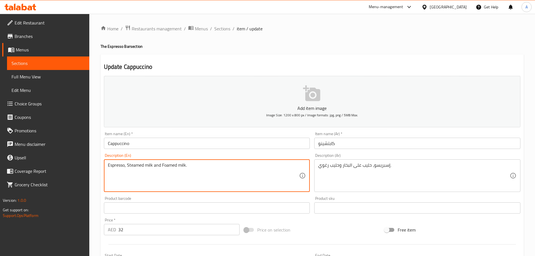
type textarea "Espresso, Steamed milk and Foamed milk."
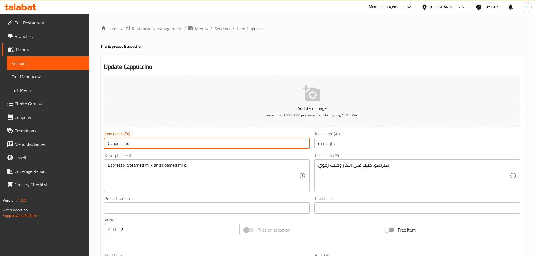
click at [210, 142] on input "Cappuccino" at bounding box center [207, 142] width 206 height 11
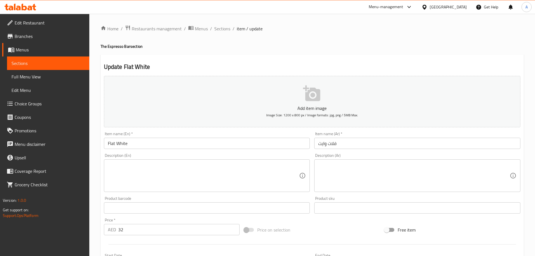
click at [136, 144] on input "Flat White" at bounding box center [207, 142] width 206 height 11
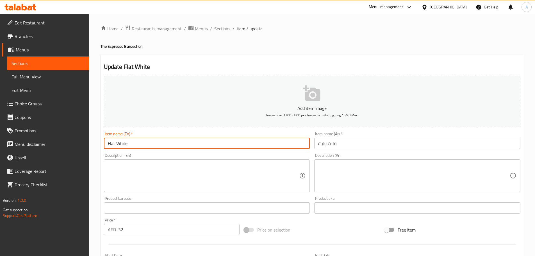
click at [136, 144] on input "Flat White" at bounding box center [207, 142] width 206 height 11
click at [186, 179] on textarea at bounding box center [203, 175] width 191 height 27
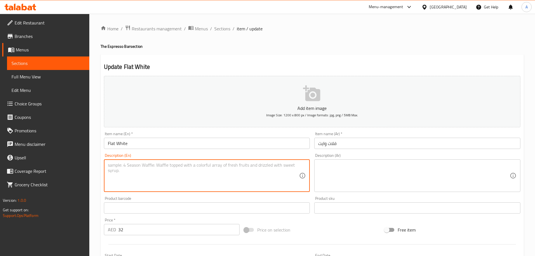
paste textarea "Double shot of espresso and steamed milk"
type textarea "Double shot of espresso and steamed milk"
click at [337, 171] on textarea at bounding box center [413, 175] width 191 height 27
paste textarea "شوت مزدوج من الاسبريسو والحليب المبخر"
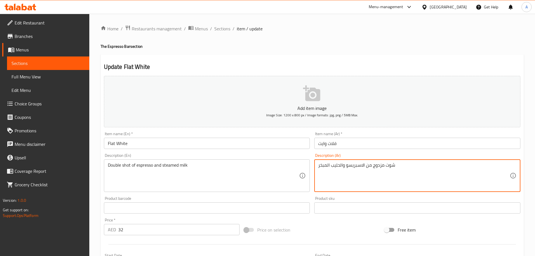
type textarea "شوت مزدوج من الاسبريسو والحليب المبخر"
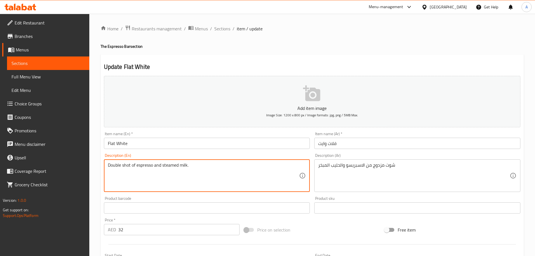
type textarea "Double shot of espresso and steamed milk."
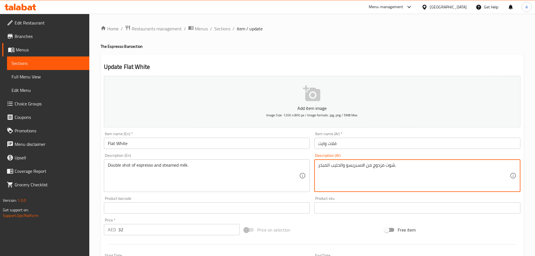
type textarea "شوت مزدوج من الاسبريسو والحليب المبخر."
click at [273, 147] on input "Flat White" at bounding box center [207, 142] width 206 height 11
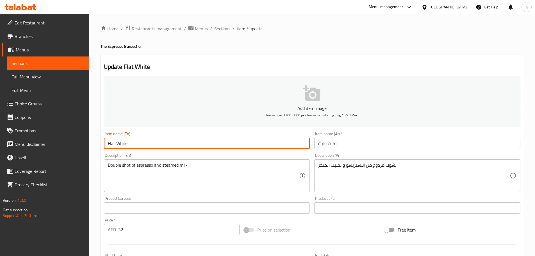
click at [143, 142] on input "Spanish Latte" at bounding box center [207, 142] width 206 height 11
click at [157, 177] on textarea at bounding box center [203, 175] width 191 height 27
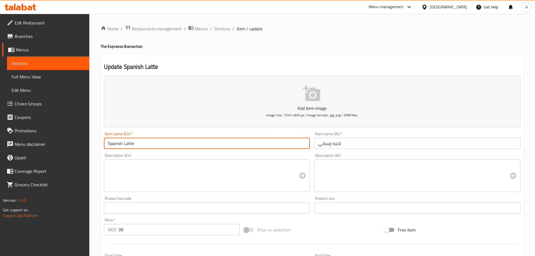
paste textarea "Sweetened condensed milk, espresso and Sugar"
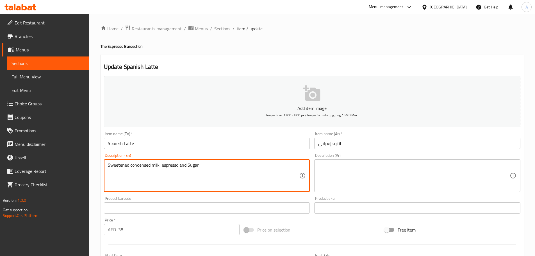
type textarea "Sweetened condensed milk, espresso and Sugar"
click at [361, 175] on textarea at bounding box center [413, 175] width 191 height 27
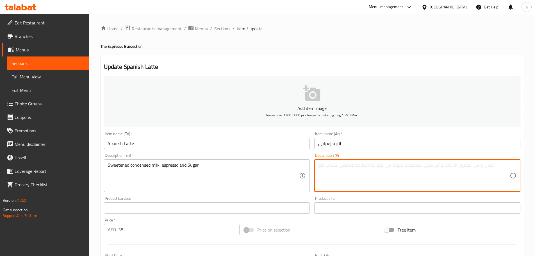
paste textarea "حليب مكثف محلى، إسبرسو وسكر"
type textarea "حليب مكثف محلى، إسبرسو وسكر."
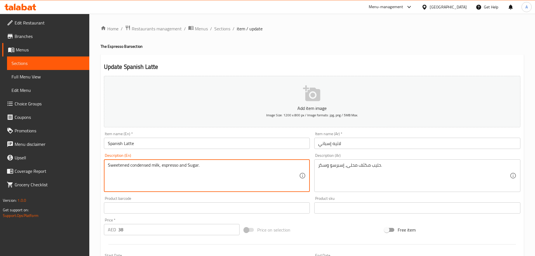
type textarea "Sweetened condensed milk, espresso and Sugar."
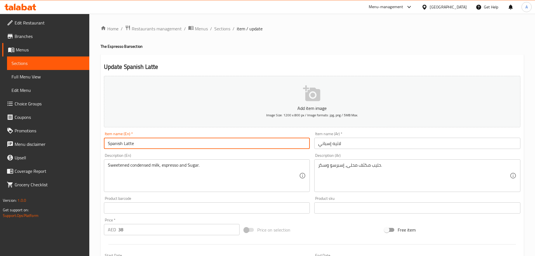
click at [242, 145] on input "Spanish Latte" at bounding box center [207, 142] width 206 height 11
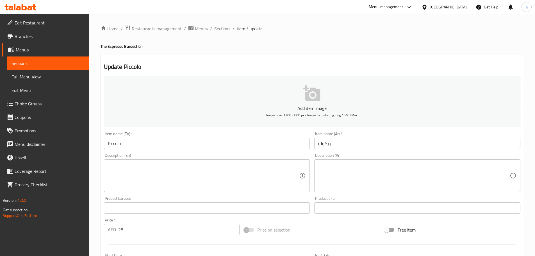
click at [131, 145] on input "Piccolo" at bounding box center [207, 142] width 206 height 11
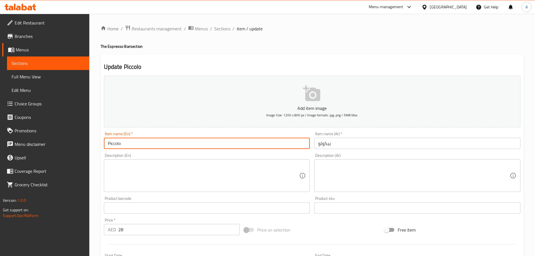
click at [131, 145] on input "Piccolo" at bounding box center [207, 142] width 206 height 11
click at [159, 170] on textarea at bounding box center [203, 175] width 191 height 27
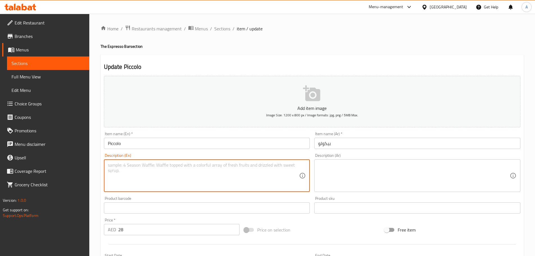
paste textarea "Strong coffee made with a single shot of ristretto espresso and a small amount …"
type textarea "Strong coffee made with a single shot of ristretto espresso and a small amount …"
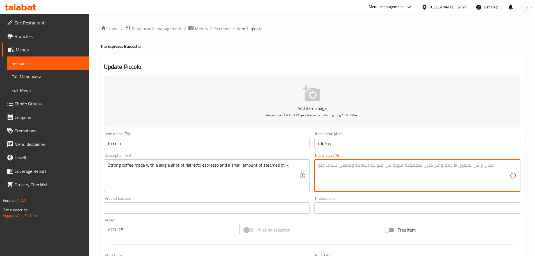
click at [366, 177] on textarea at bounding box center [413, 175] width 191 height 27
paste textarea "قهوة قوية مصنوعة من جرعة واحدة من ريستريتو إسبرسو وكمية صغيرة من الحليب المبخر"
type textarea "قهوة قوية مصنوعة من جرعة واحدة من ريستريتو إسبرسو وكمية صغيرة من الحليب المبخر"
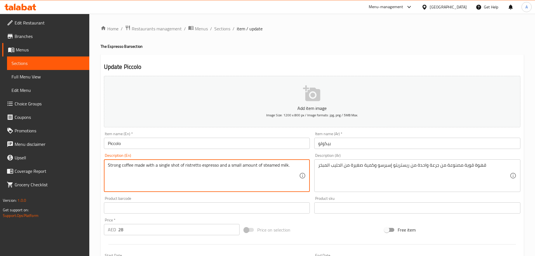
type textarea "Strong coffee made with a single shot of ristretto espresso and a small amount …"
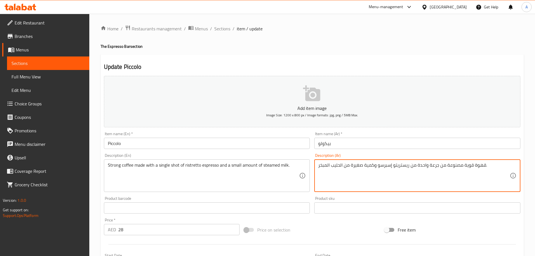
type textarea "قهوة قوية مصنوعة من جرعة واحدة من ريستريتو إسبرسو وكمية صغيرة من الحليب المبخر."
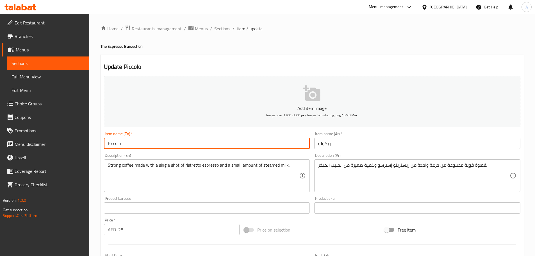
click at [250, 146] on input "Piccolo" at bounding box center [207, 142] width 206 height 11
